Goal: Obtain resource: Download file/media

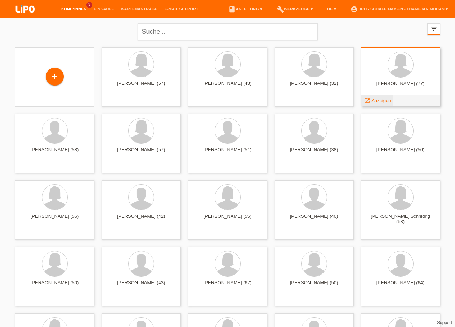
click at [381, 99] on span "Anzeigen" at bounding box center [380, 100] width 19 height 5
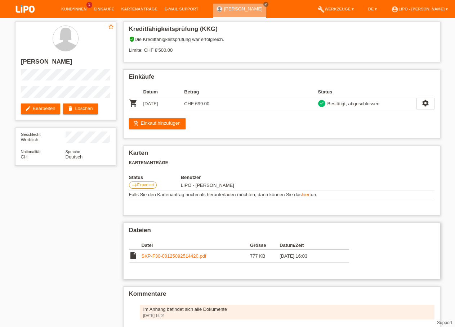
click at [164, 259] on link "SKP-F30-00125092514420.pdf" at bounding box center [173, 256] width 65 height 5
click at [25, 12] on img at bounding box center [25, 9] width 36 height 19
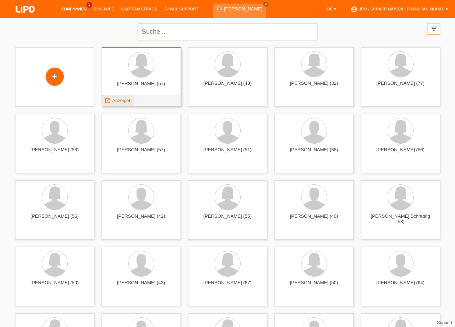
click at [124, 101] on span "Anzeigen" at bounding box center [121, 100] width 19 height 5
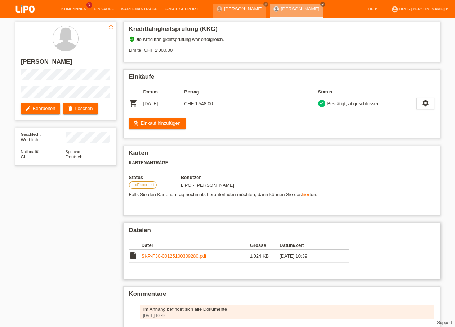
click at [175, 258] on link "SKP-F30-00125100309280.pdf" at bounding box center [173, 256] width 65 height 5
